Goal: Communication & Community: Answer question/provide support

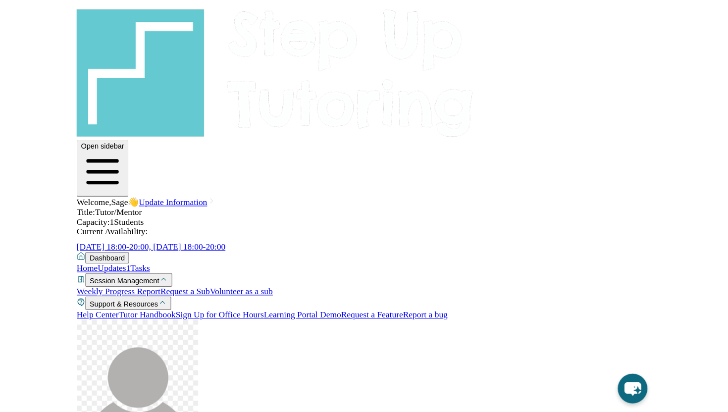
scroll to position [107, 0]
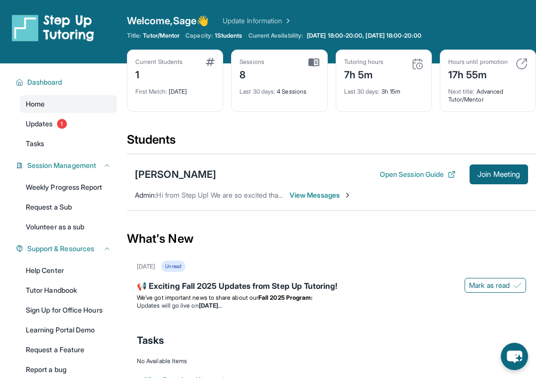
click at [306, 194] on span "View Messages" at bounding box center [320, 195] width 62 height 10
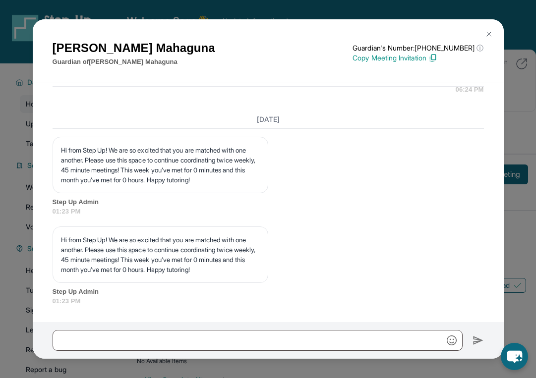
scroll to position [6092, 0]
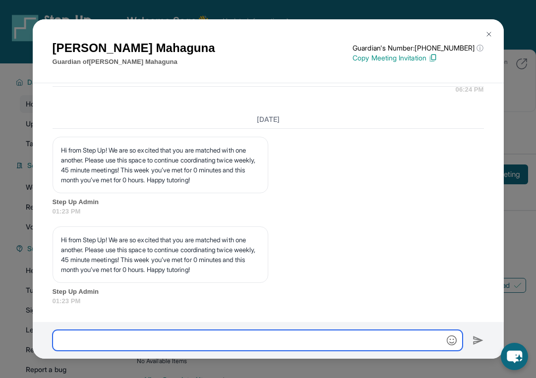
click at [212, 346] on input "text" at bounding box center [258, 340] width 410 height 21
type input "**********"
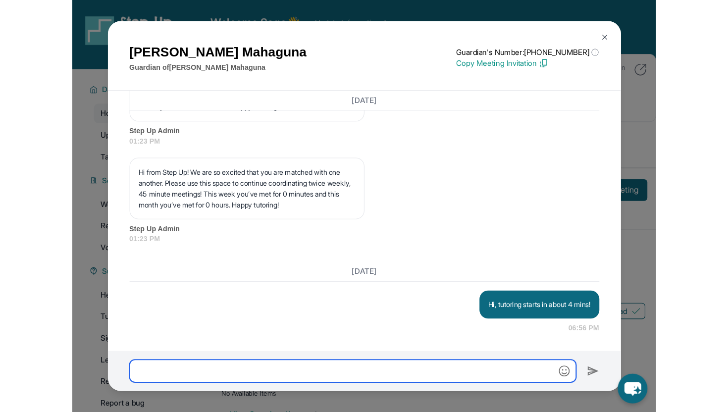
scroll to position [6173, 0]
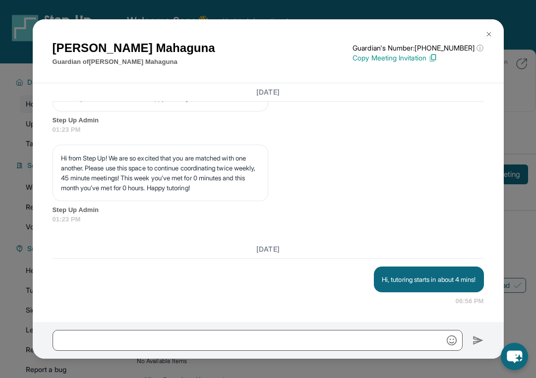
click at [488, 33] on img at bounding box center [489, 34] width 8 height 8
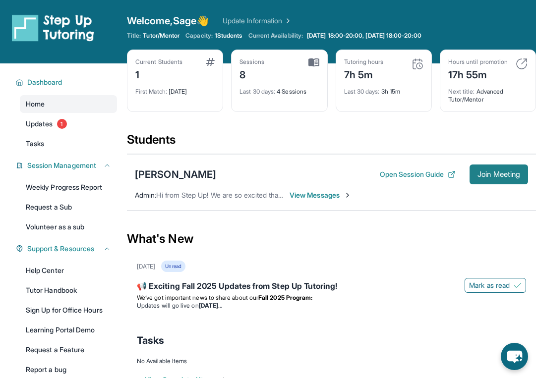
click at [492, 172] on span "Join Meeting" at bounding box center [498, 174] width 43 height 6
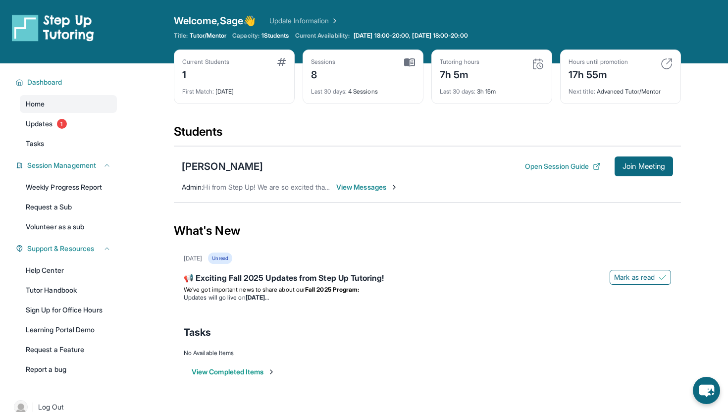
click at [372, 191] on span "View Messages" at bounding box center [367, 187] width 62 height 10
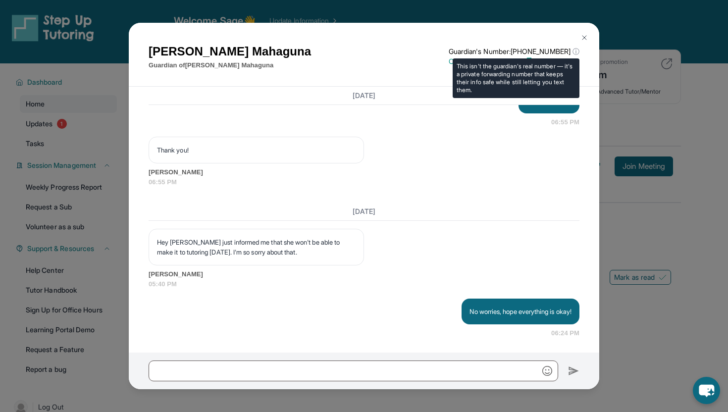
scroll to position [6146, 0]
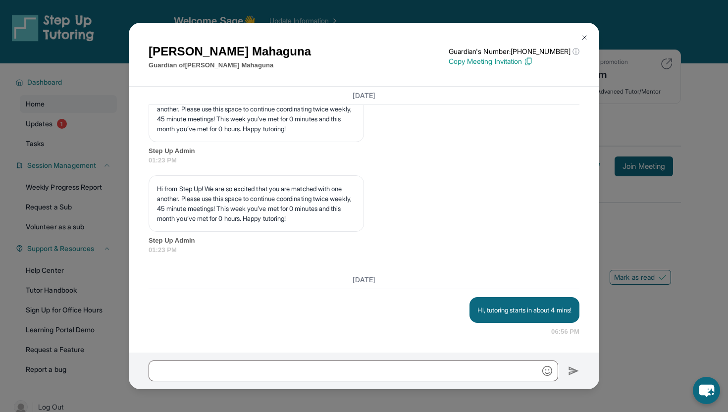
click at [535, 38] on img at bounding box center [585, 38] width 8 height 8
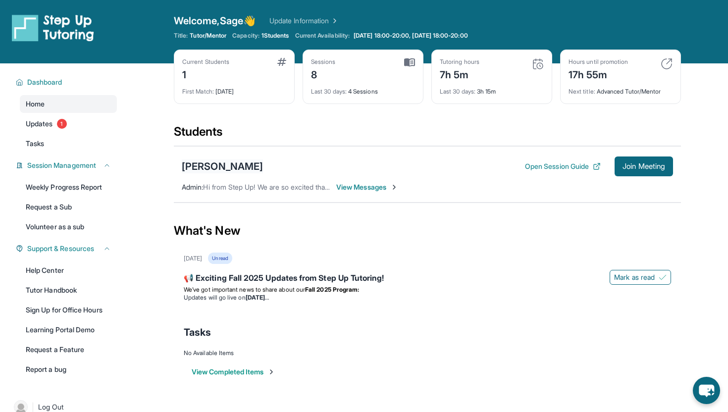
click at [197, 165] on div "[PERSON_NAME]" at bounding box center [222, 167] width 81 height 14
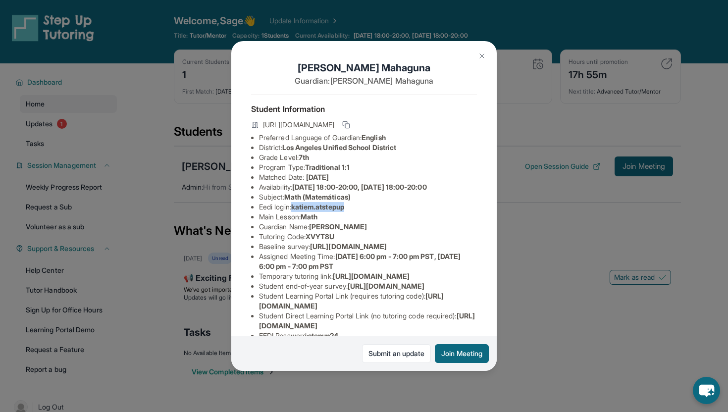
drag, startPoint x: 297, startPoint y: 207, endPoint x: 362, endPoint y: 207, distance: 64.4
click at [362, 207] on li "Eedi login : katiem.atstepup" at bounding box center [368, 207] width 218 height 10
copy span "katiem.atstepup"
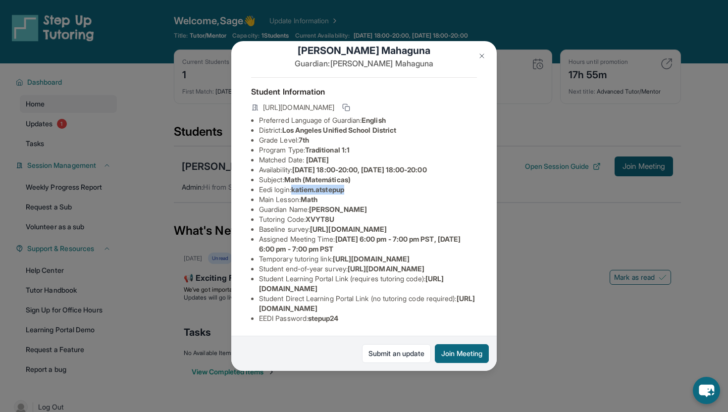
scroll to position [107, 0]
click at [535, 323] on div "Katie Mahaguna Guardian: Joe Mahaguna Student Information https://student-porta…" at bounding box center [364, 206] width 728 height 412
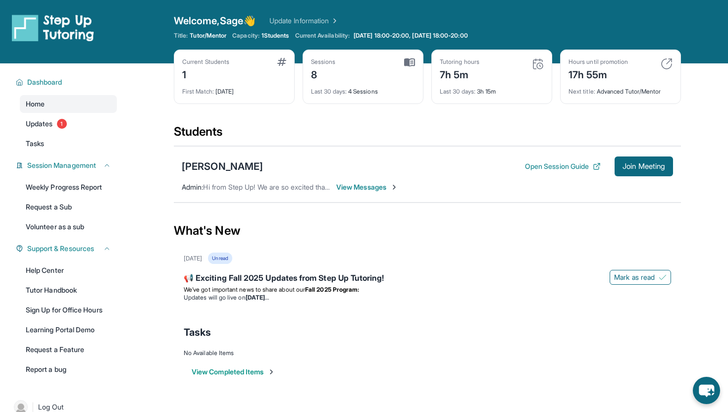
click at [365, 184] on span "View Messages" at bounding box center [367, 187] width 62 height 10
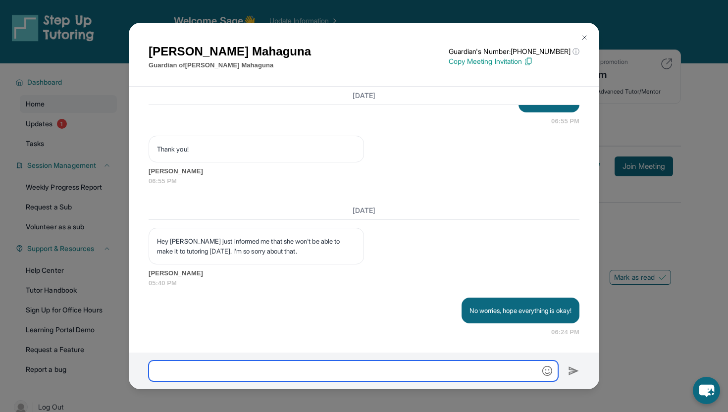
click at [348, 376] on input "text" at bounding box center [354, 371] width 410 height 21
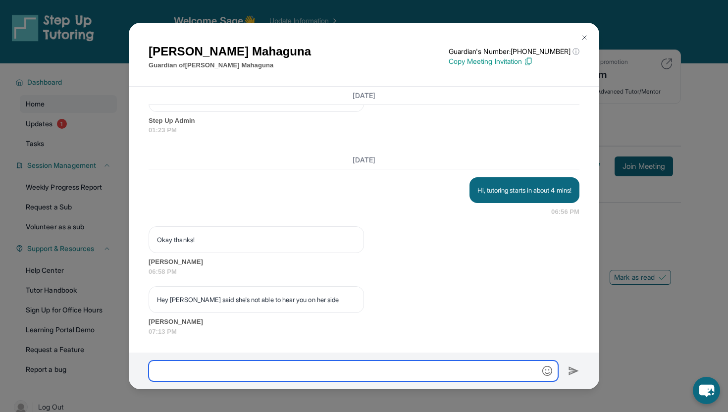
scroll to position [6266, 0]
type input "**********"
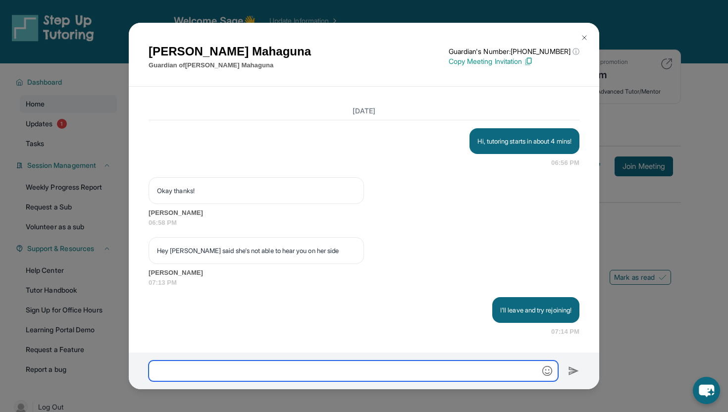
scroll to position [6315, 0]
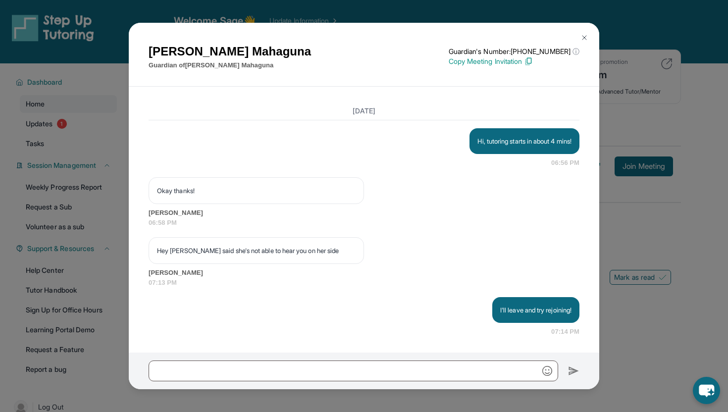
click at [535, 37] on img at bounding box center [585, 38] width 8 height 8
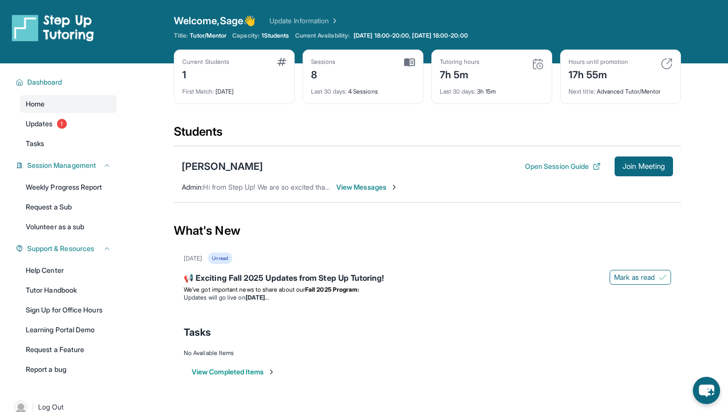
click at [372, 190] on span "View Messages" at bounding box center [367, 187] width 62 height 10
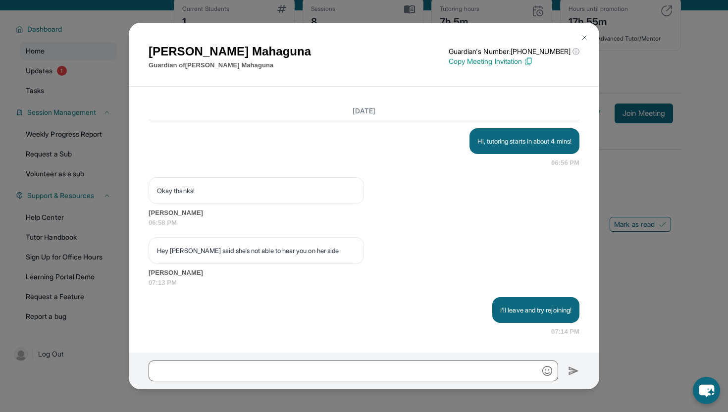
scroll to position [63, 0]
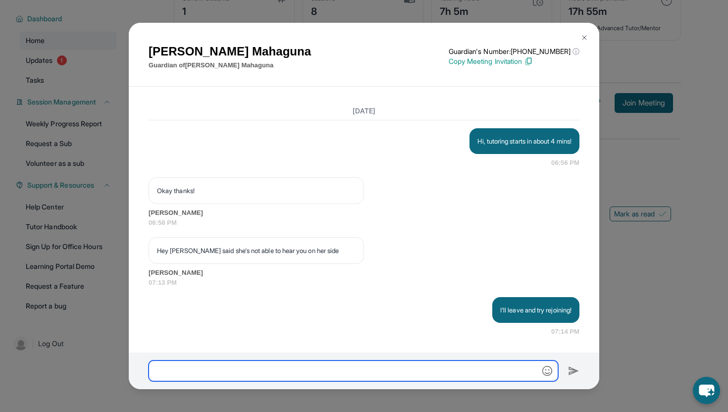
click at [341, 376] on input "text" at bounding box center [354, 371] width 410 height 21
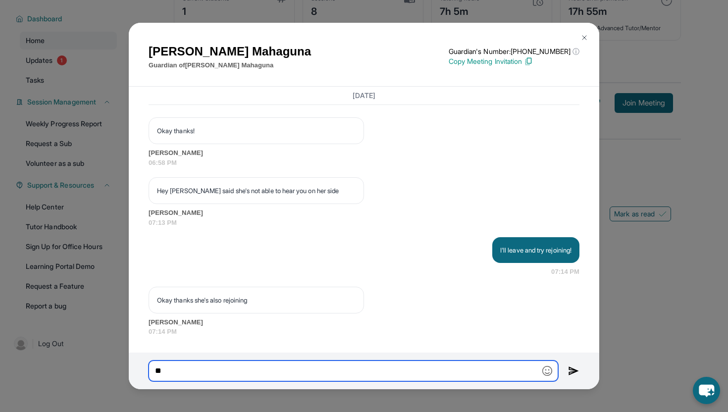
type input "*"
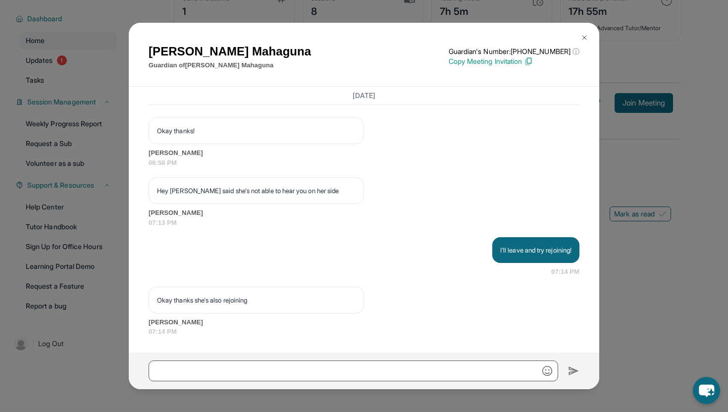
click at [535, 37] on img at bounding box center [585, 38] width 8 height 8
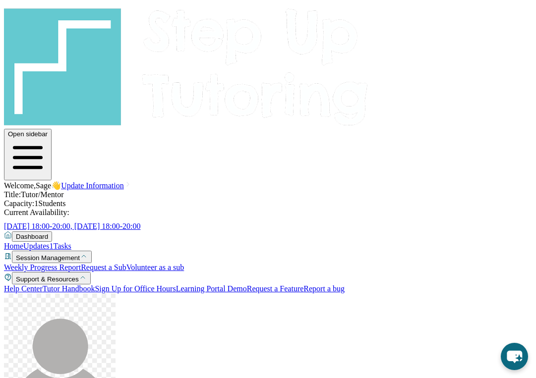
scroll to position [8, 0]
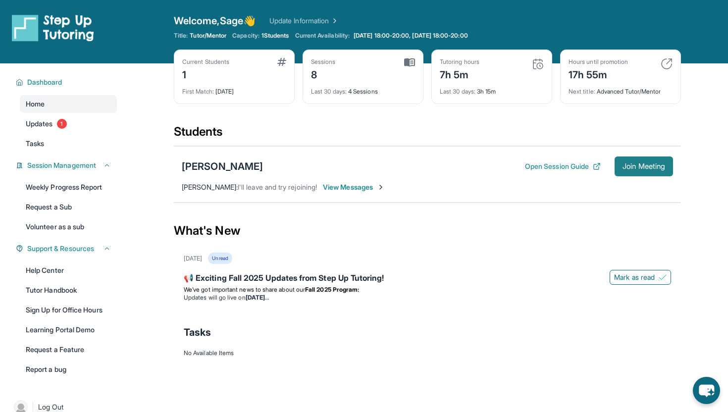
click at [644, 167] on span "Join Meeting" at bounding box center [644, 167] width 43 height 6
